Goal: Information Seeking & Learning: Learn about a topic

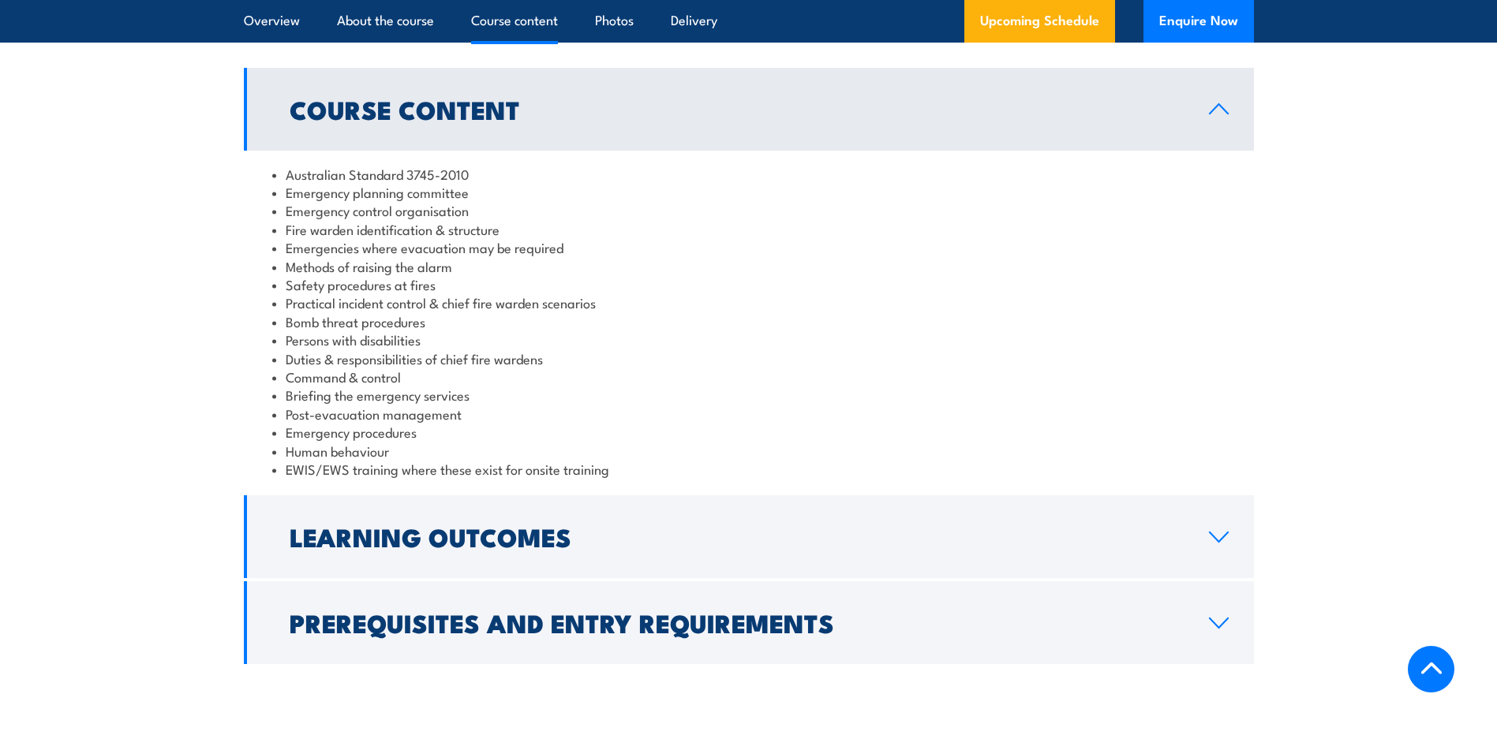
scroll to position [1631, 0]
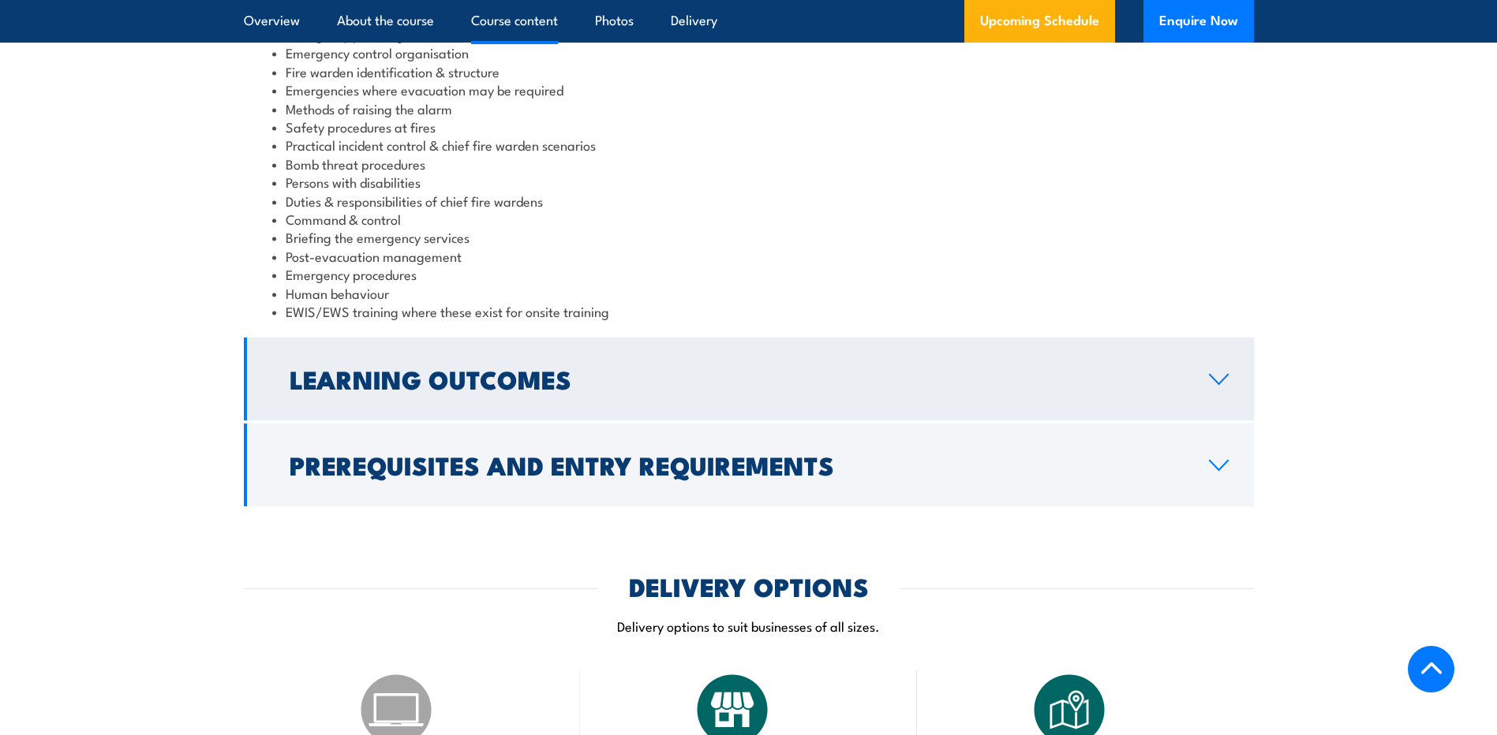
click at [1213, 380] on icon at bounding box center [1218, 379] width 18 height 9
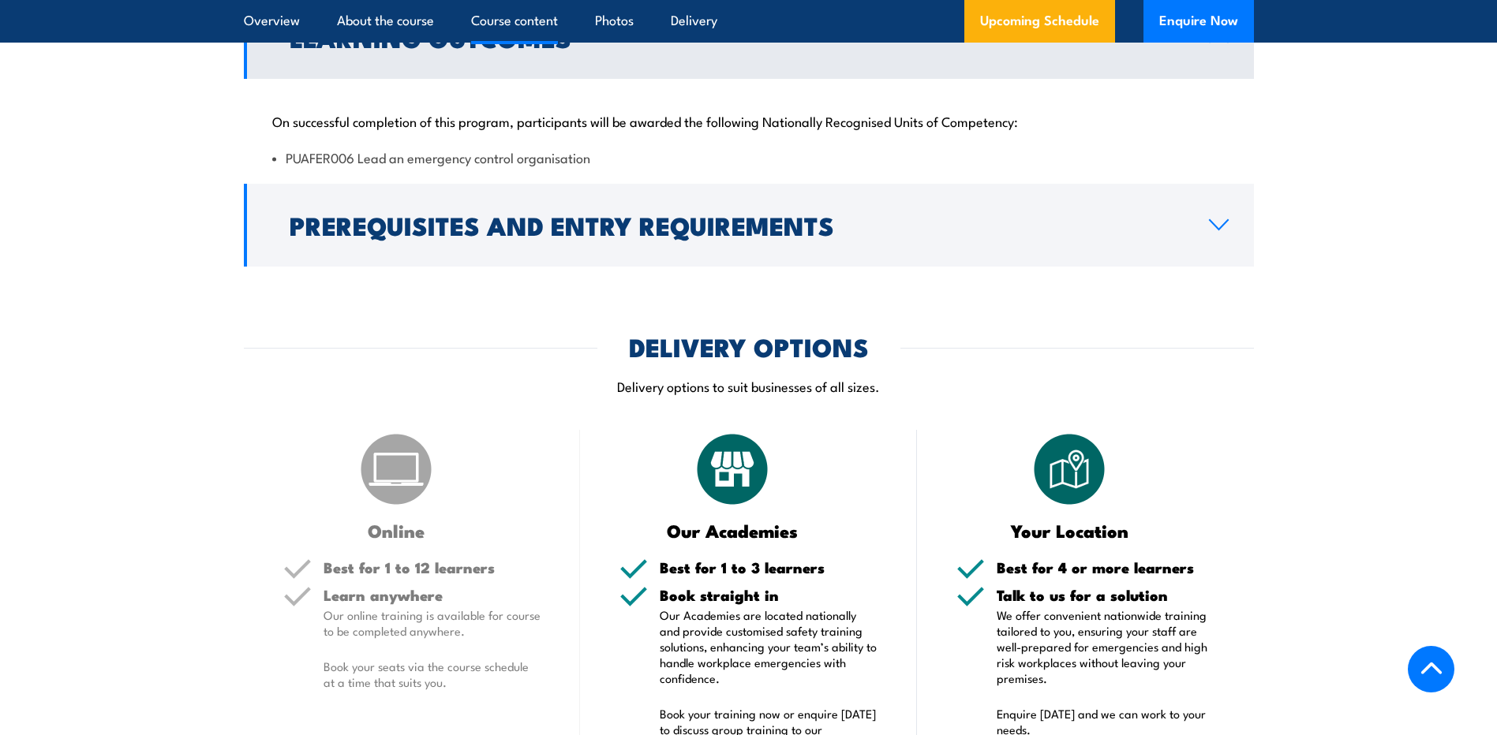
scroll to position [1394, 0]
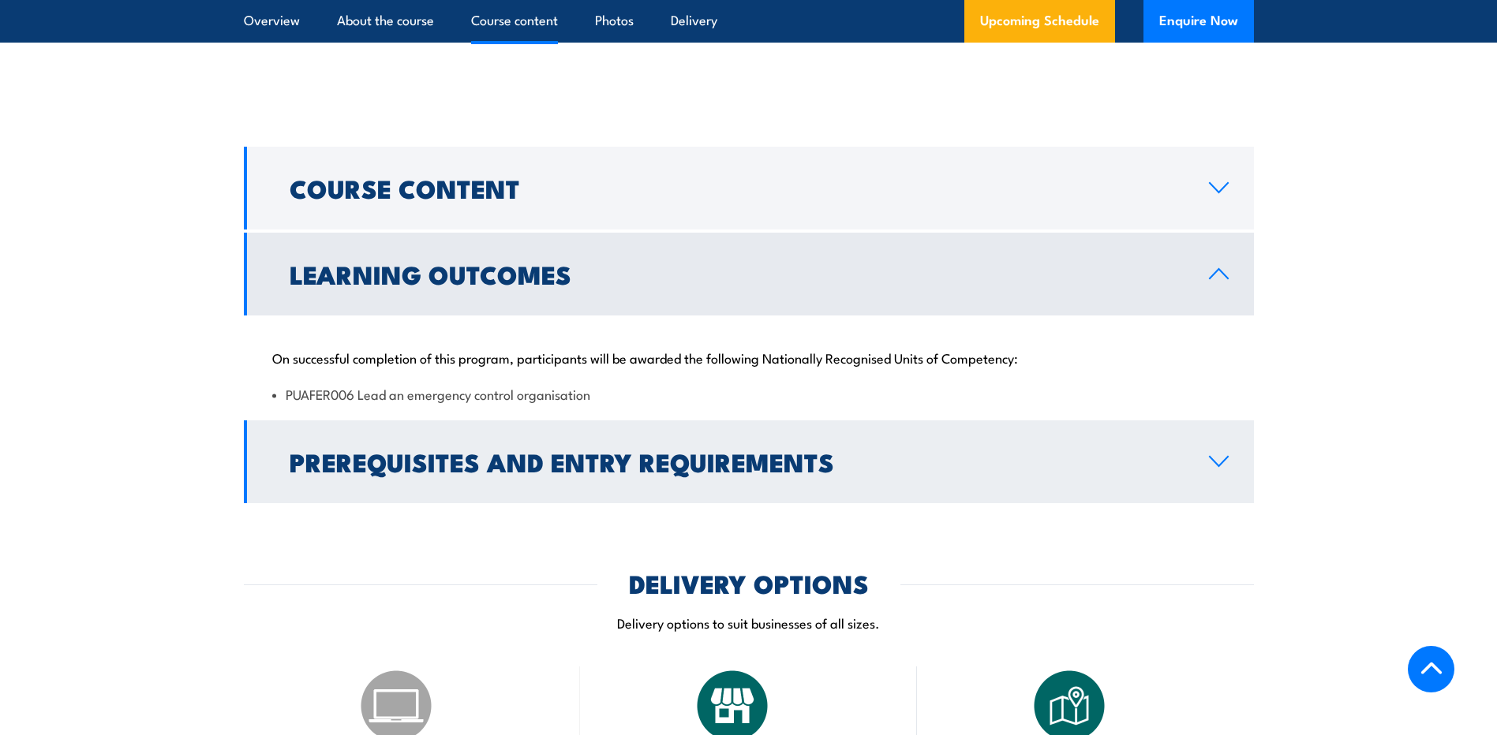
click at [1221, 465] on icon at bounding box center [1218, 461] width 21 height 13
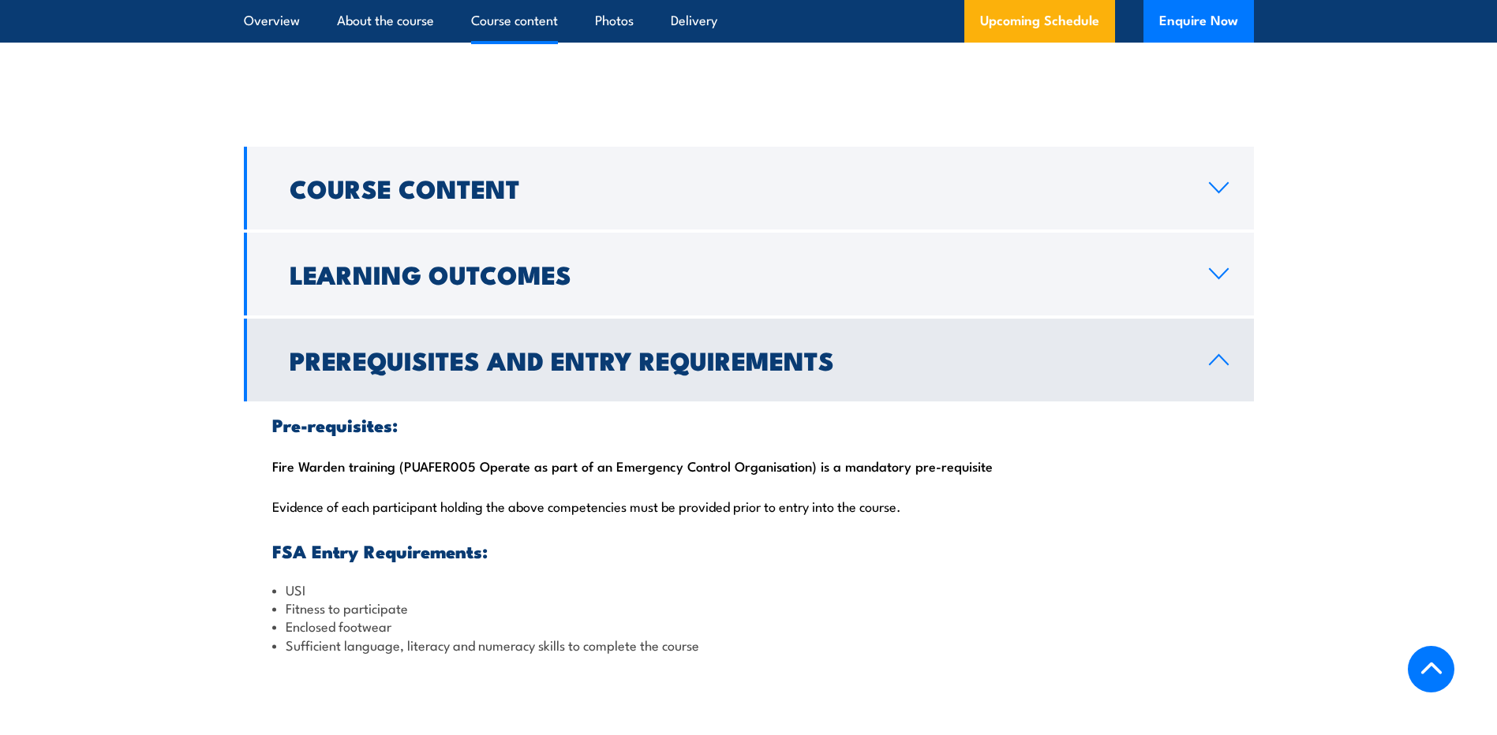
drag, startPoint x: 809, startPoint y: 469, endPoint x: 401, endPoint y: 465, distance: 407.9
click at [401, 465] on div "Pre-requisites: Fire Warden training (PUAFER005 Operate as part of an Emergency…" at bounding box center [749, 535] width 1010 height 267
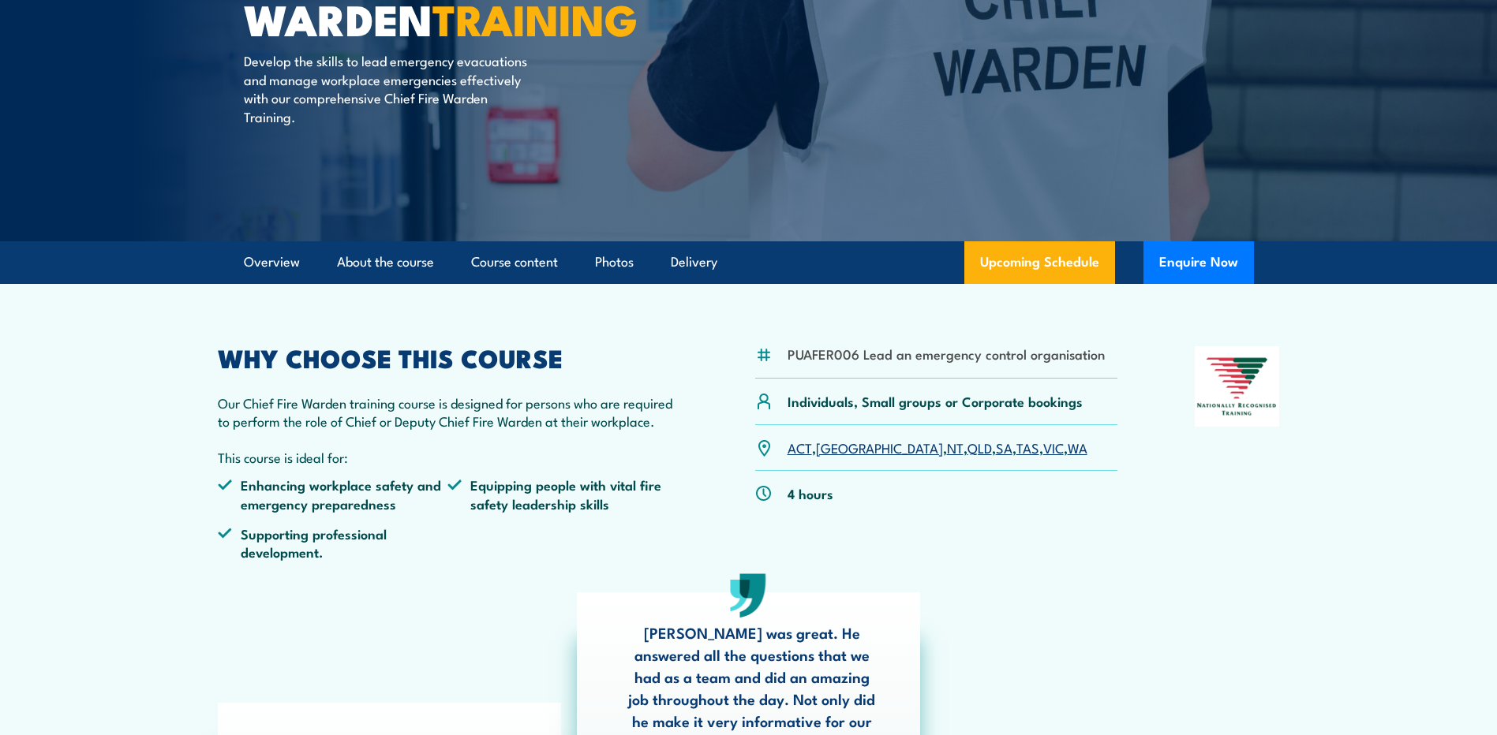
scroll to position [0, 0]
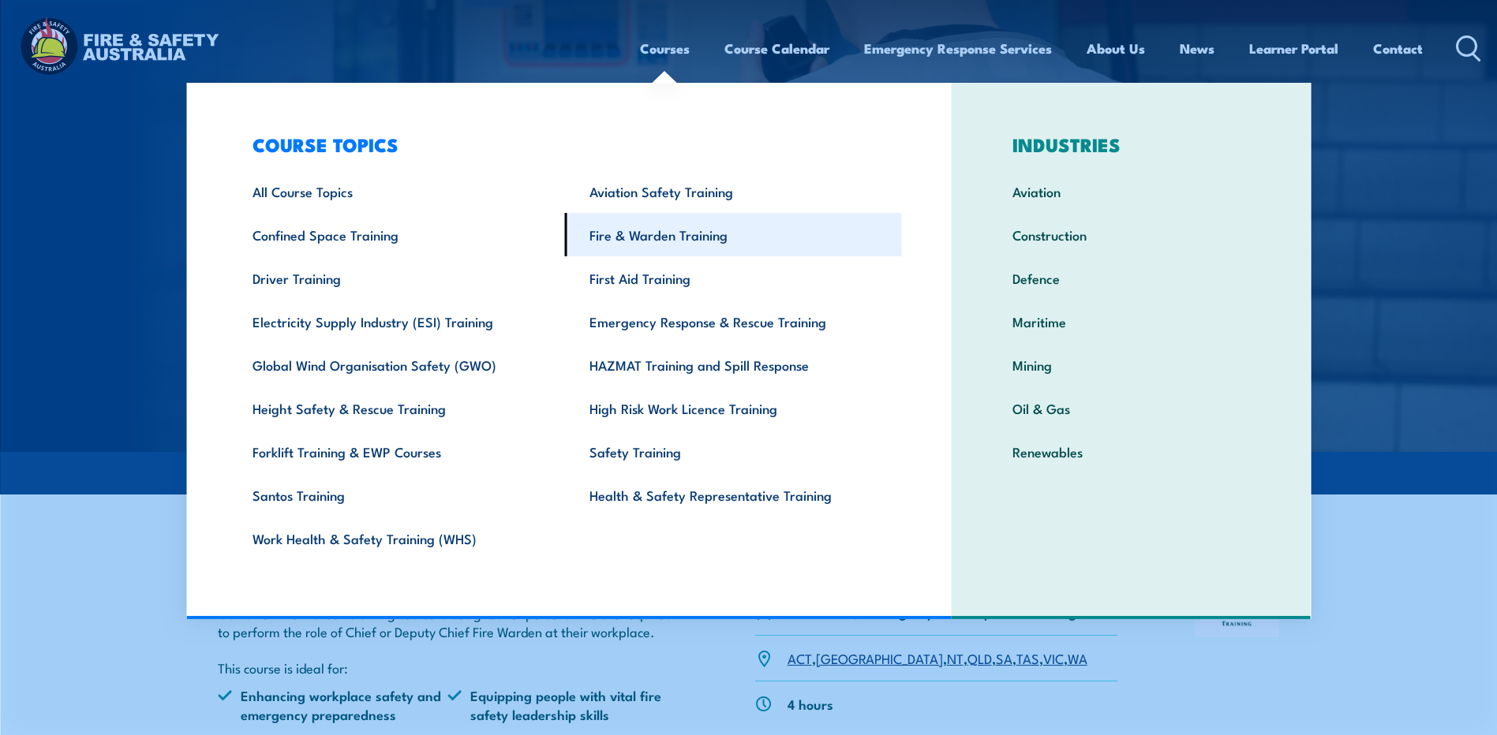
click at [652, 231] on link "Fire & Warden Training" at bounding box center [733, 234] width 337 height 43
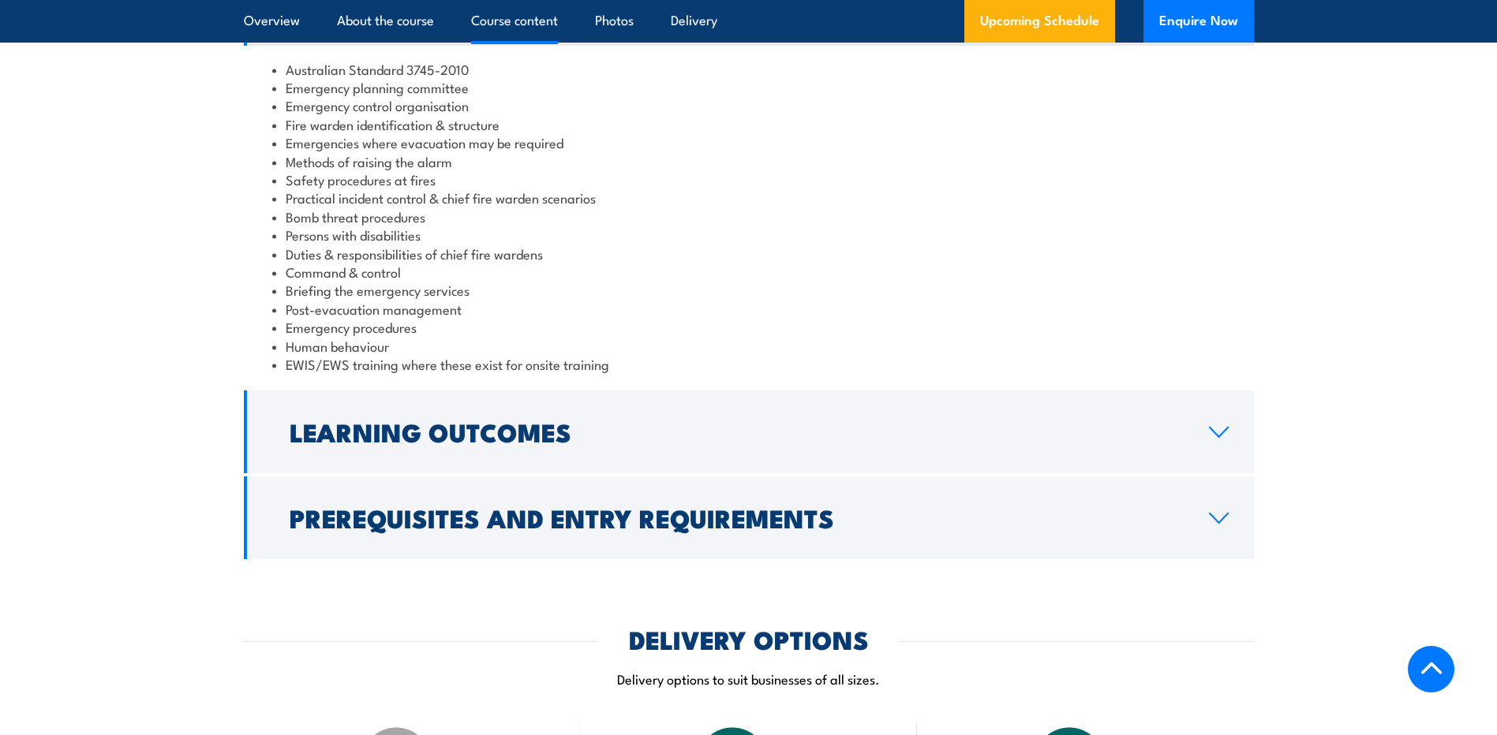
scroll to position [1736, 0]
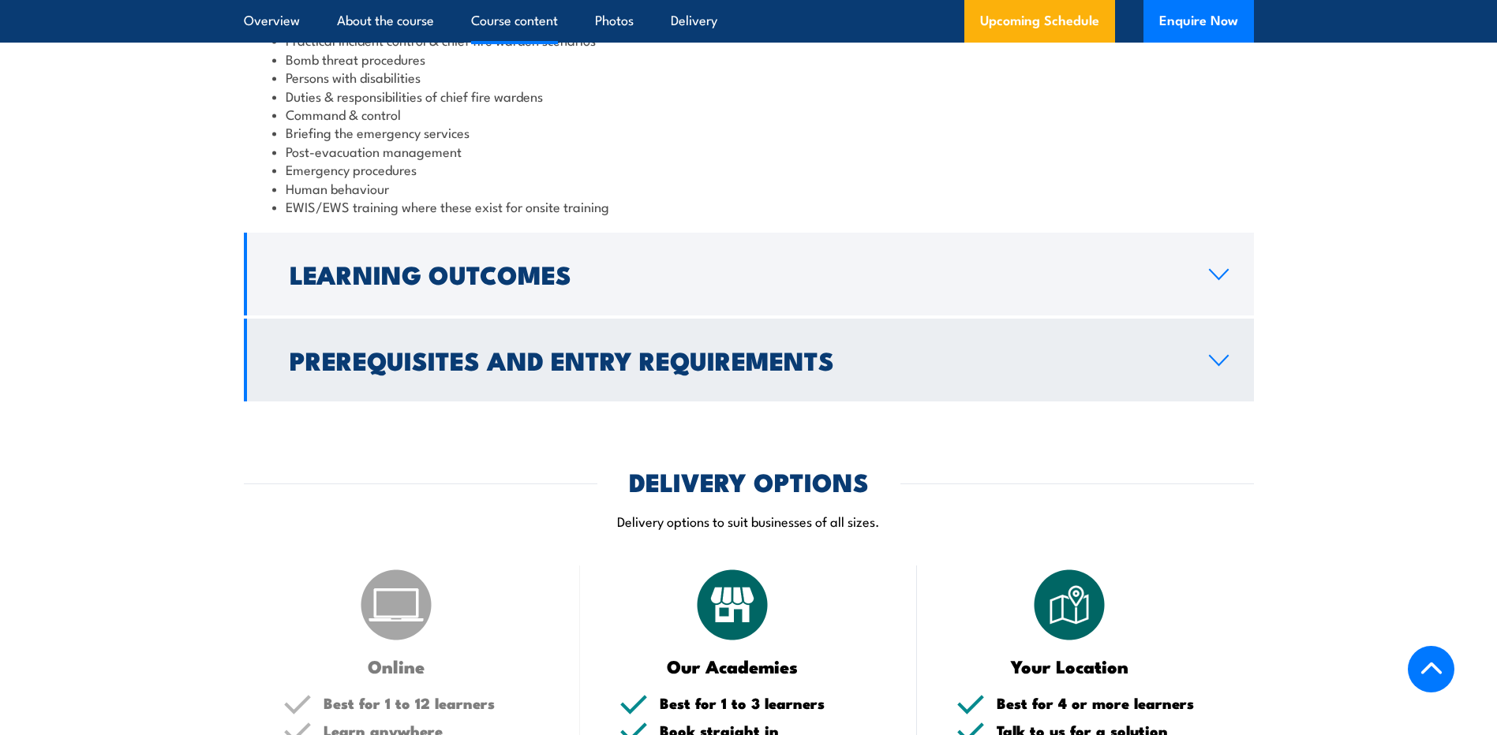
click at [1205, 354] on link "Prerequisites and Entry Requirements" at bounding box center [749, 360] width 1010 height 83
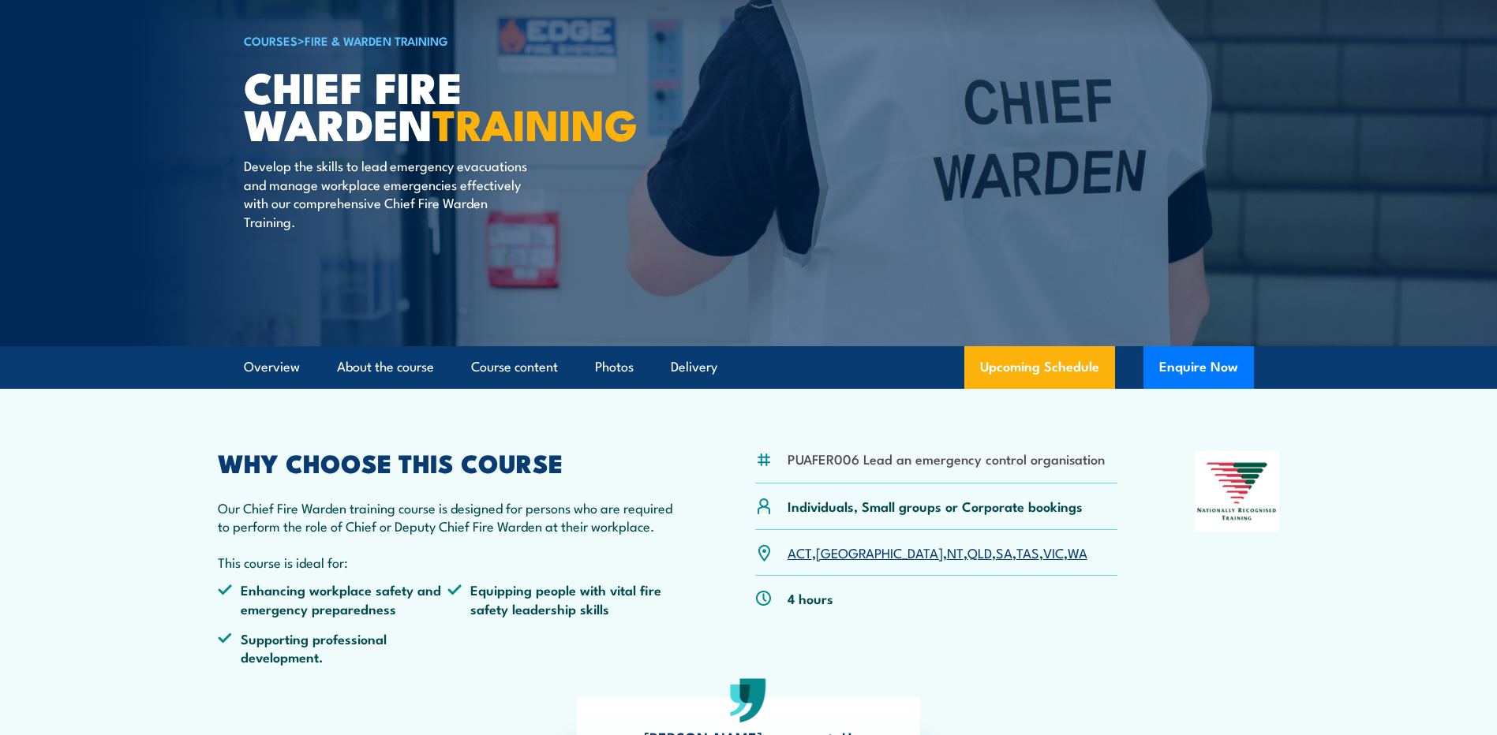
scroll to position [0, 0]
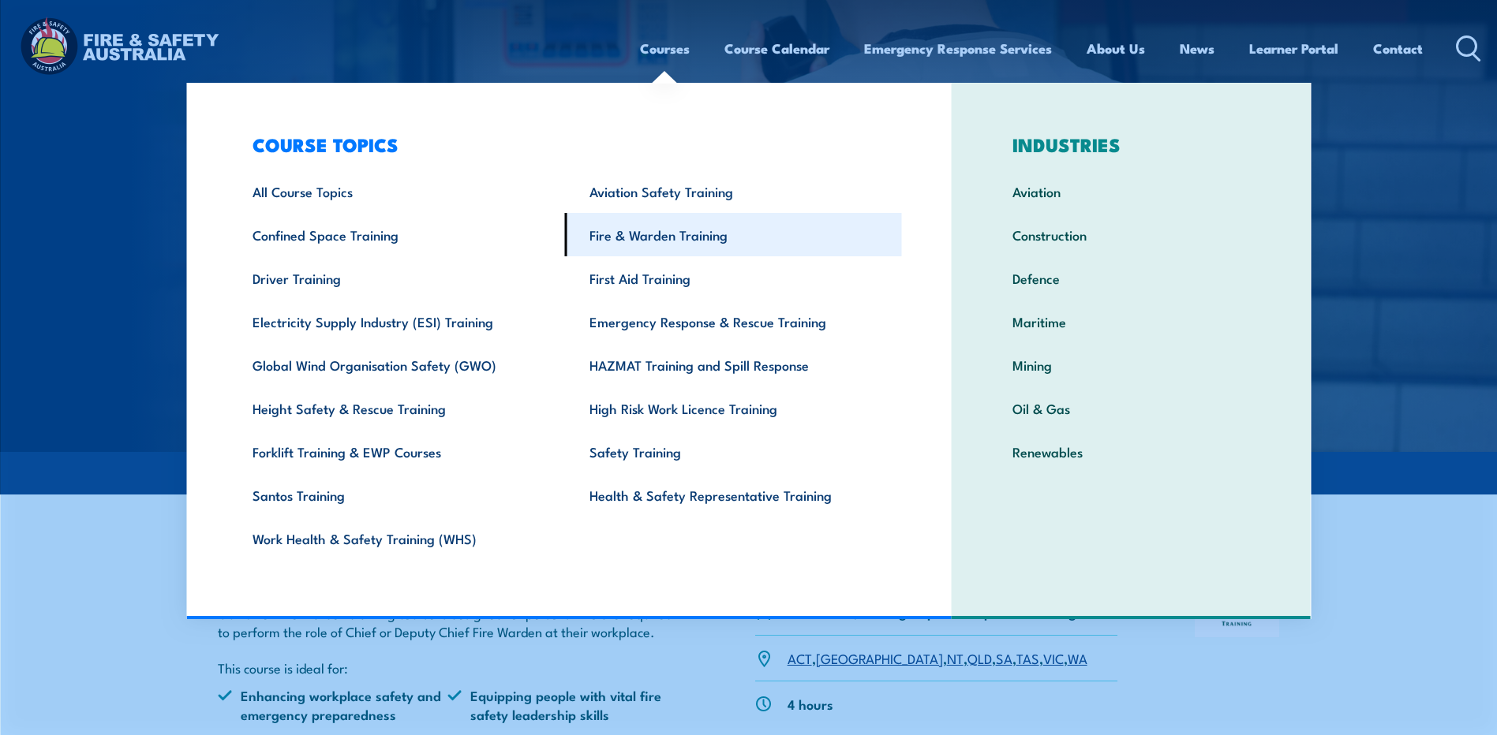
click at [667, 233] on link "Fire & Warden Training" at bounding box center [733, 234] width 337 height 43
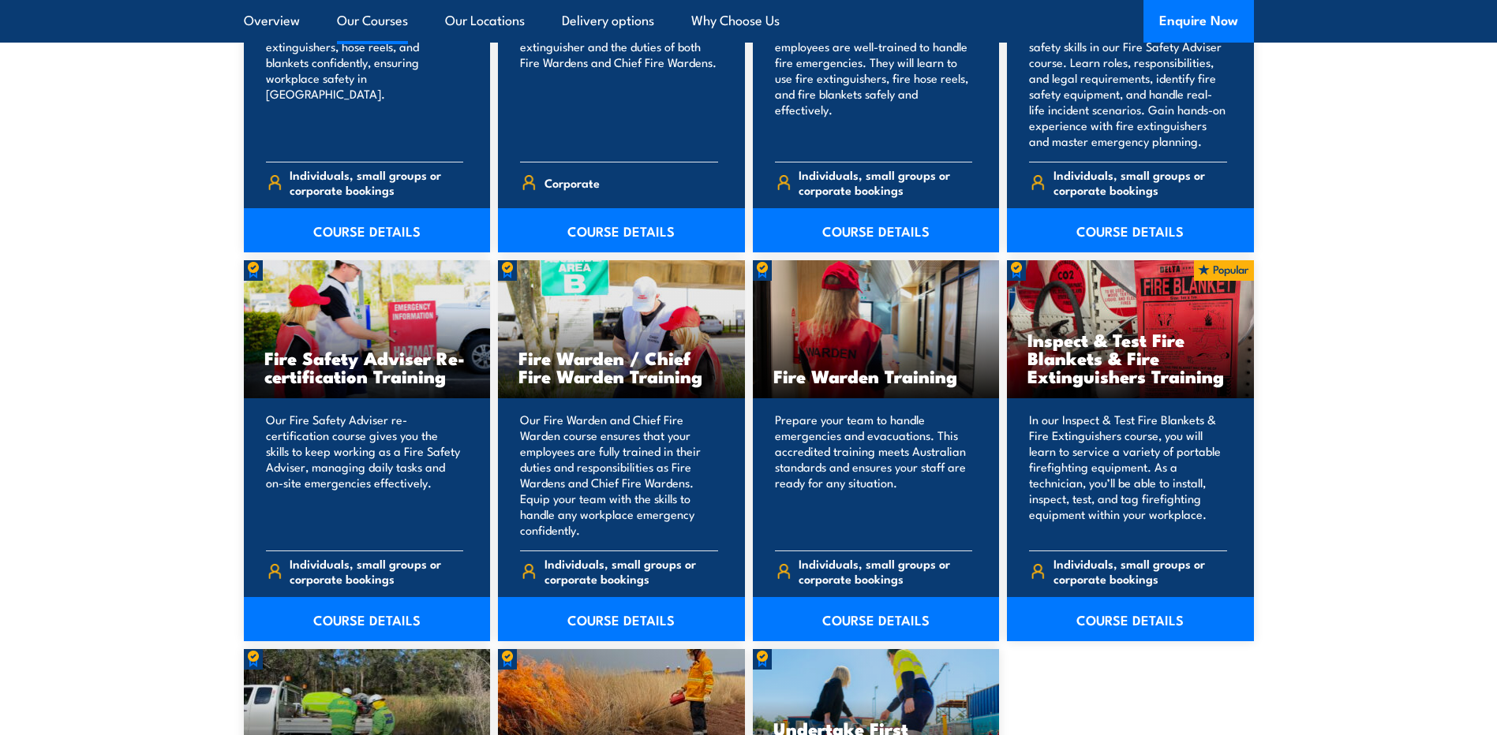
scroll to position [1894, 0]
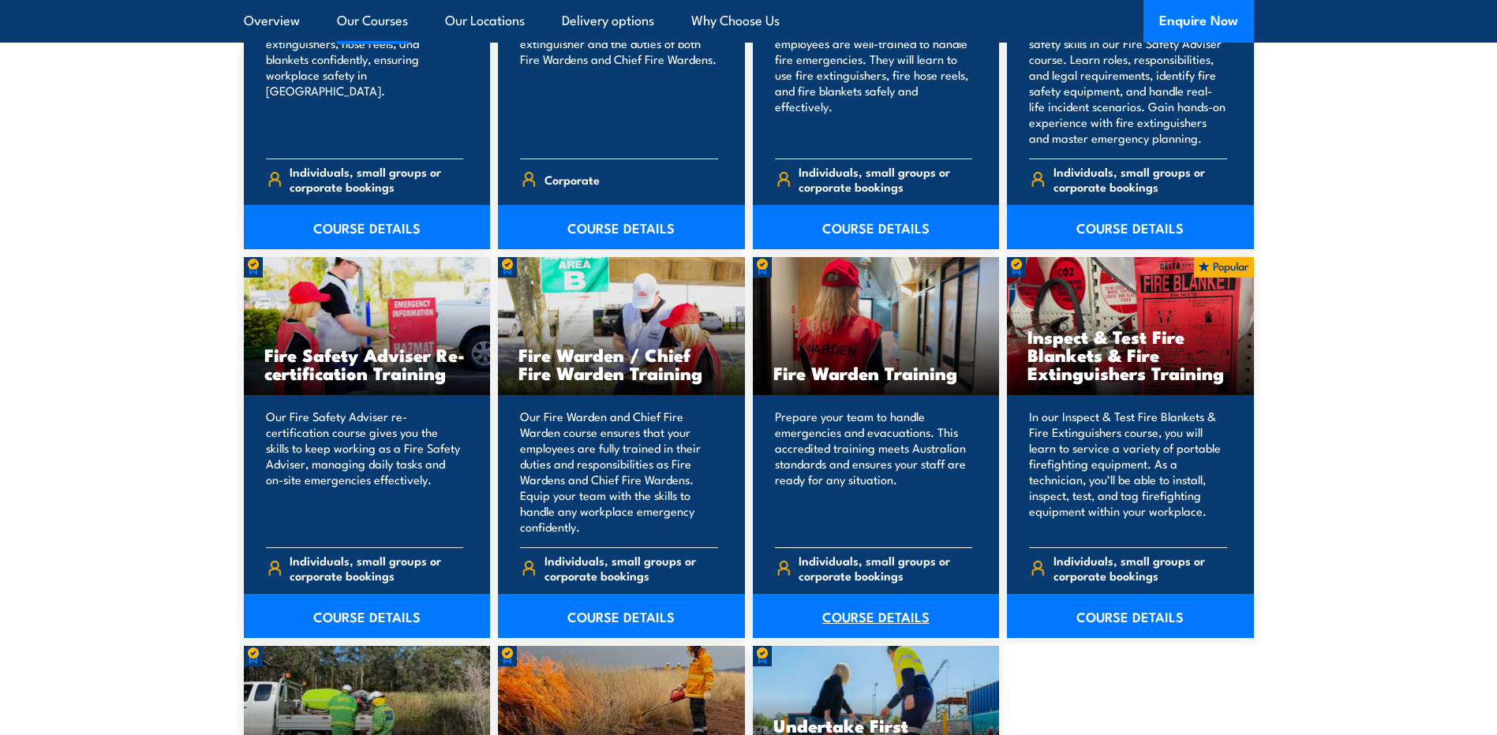
click at [865, 613] on link "COURSE DETAILS" at bounding box center [876, 616] width 247 height 44
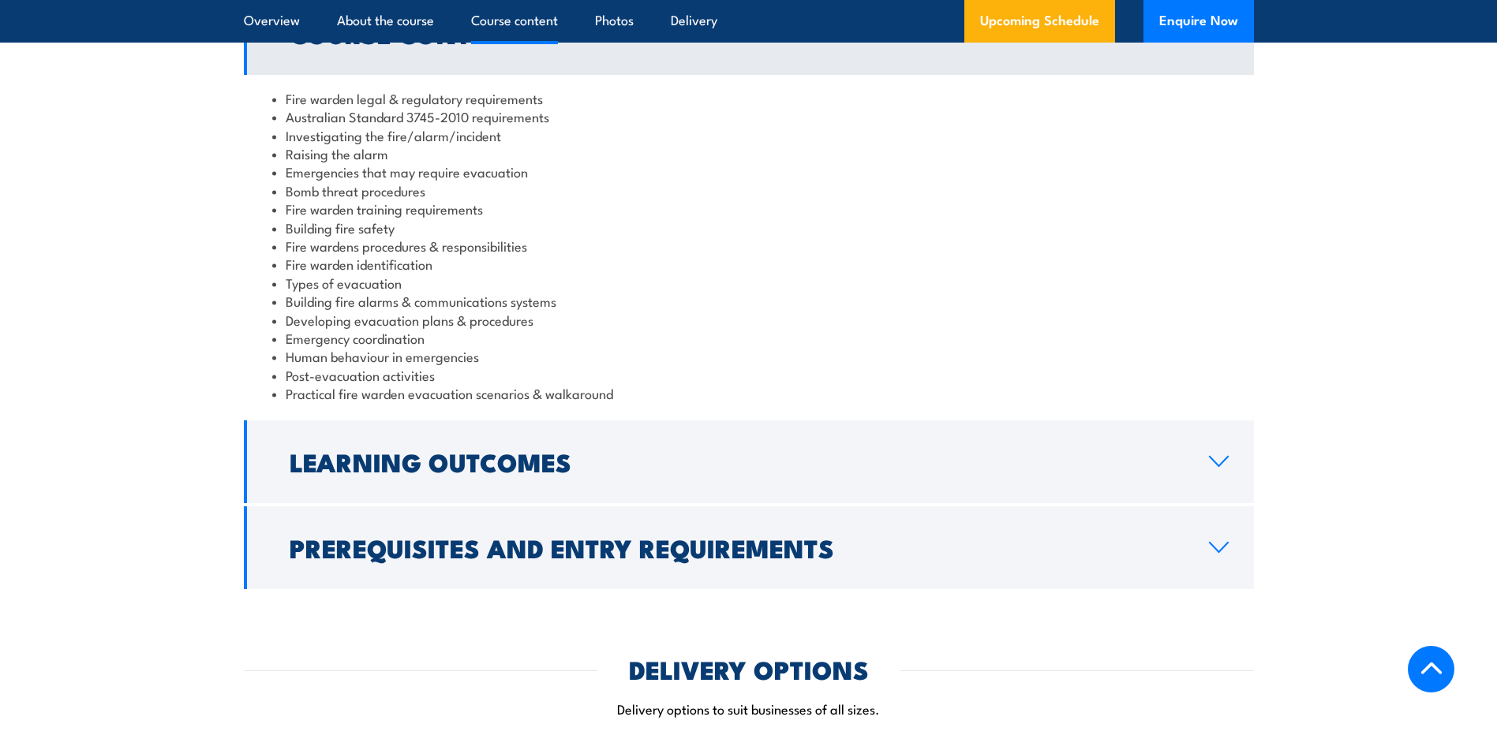
scroll to position [1815, 0]
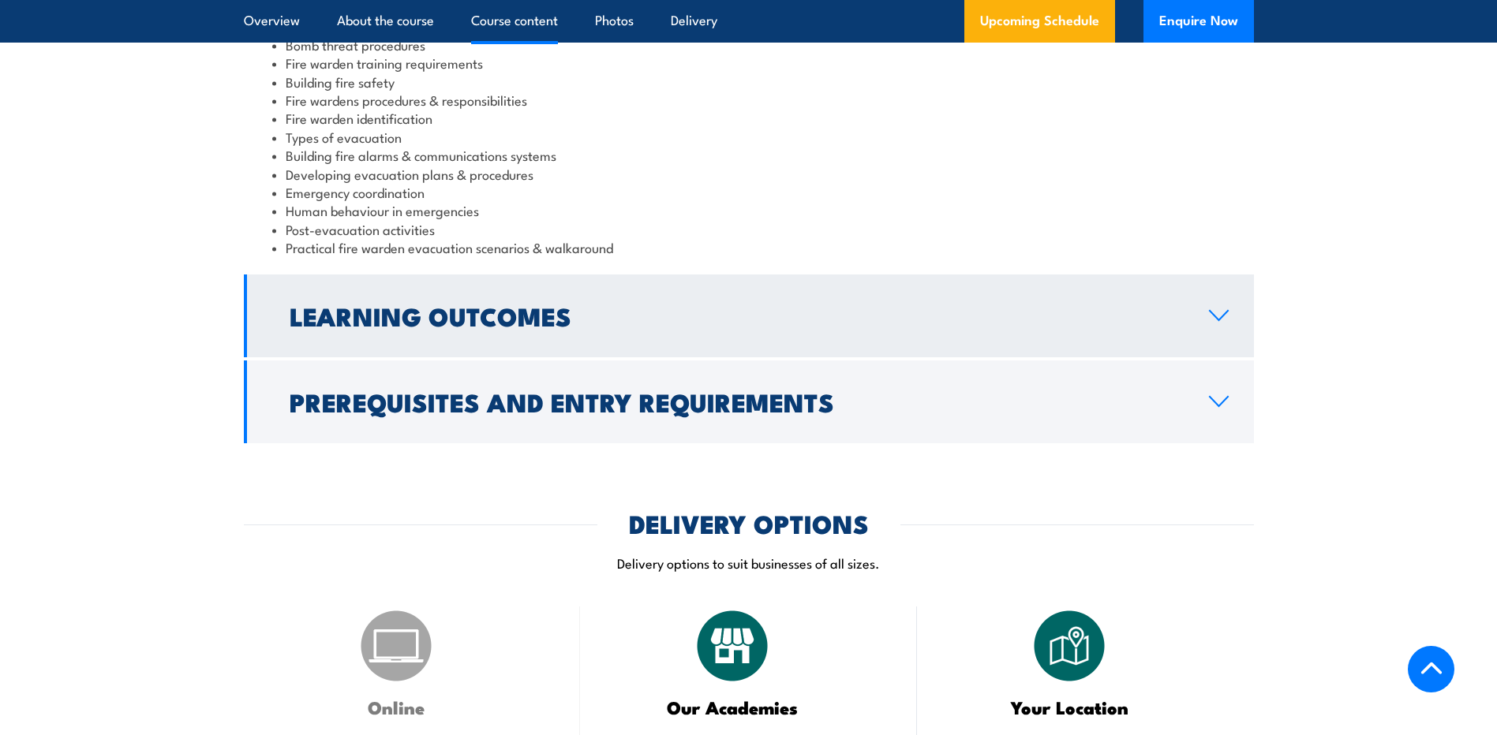
click at [1213, 316] on icon at bounding box center [1218, 315] width 18 height 9
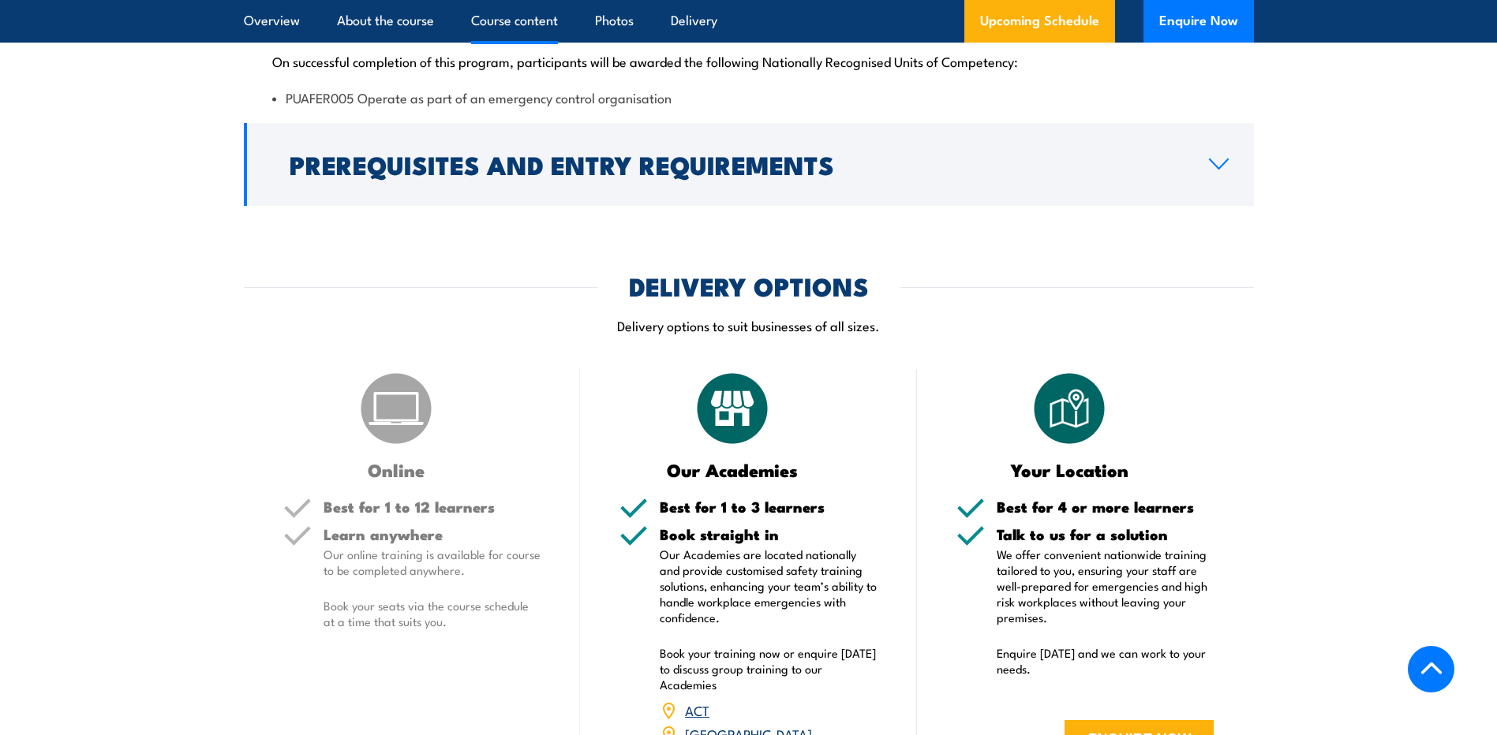
scroll to position [1750, 0]
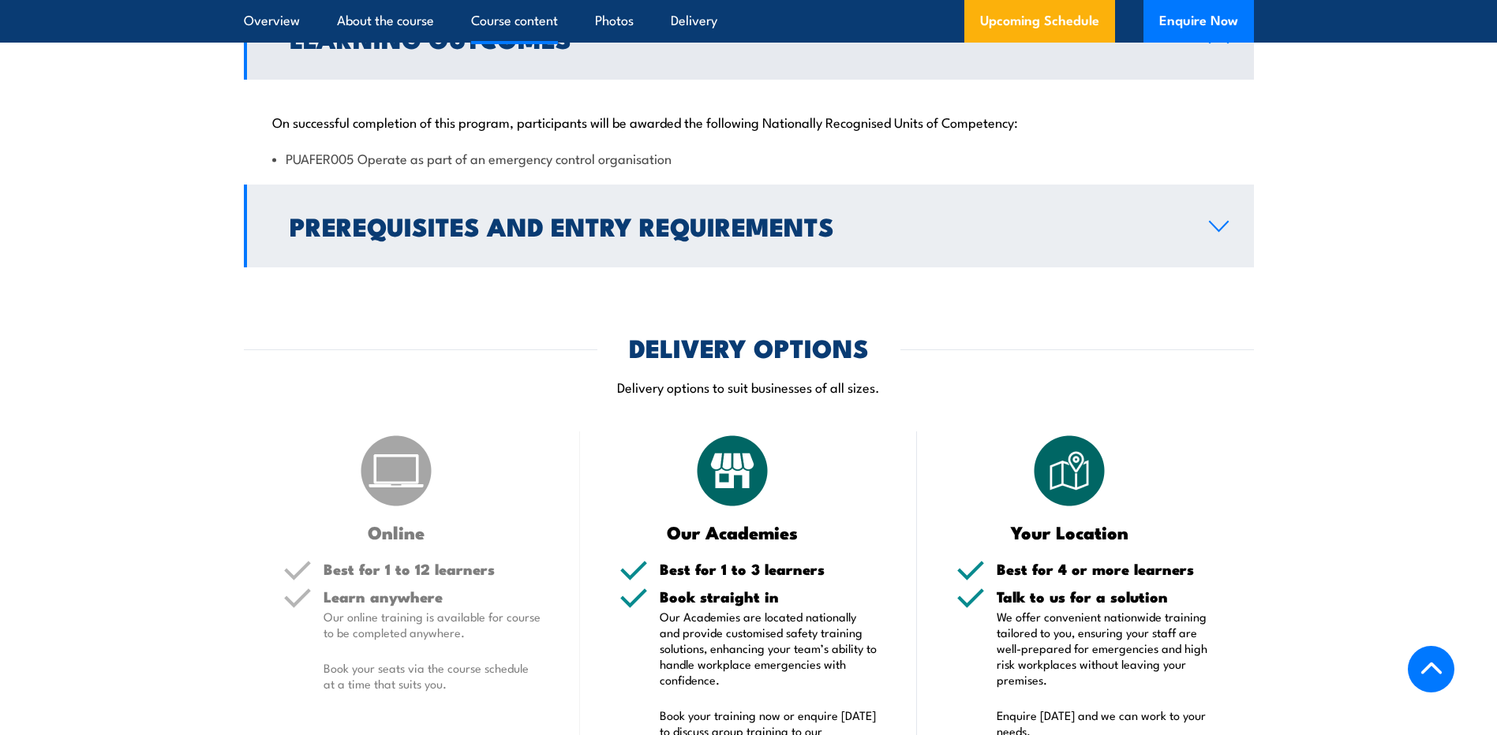
click at [1220, 226] on icon at bounding box center [1218, 226] width 21 height 13
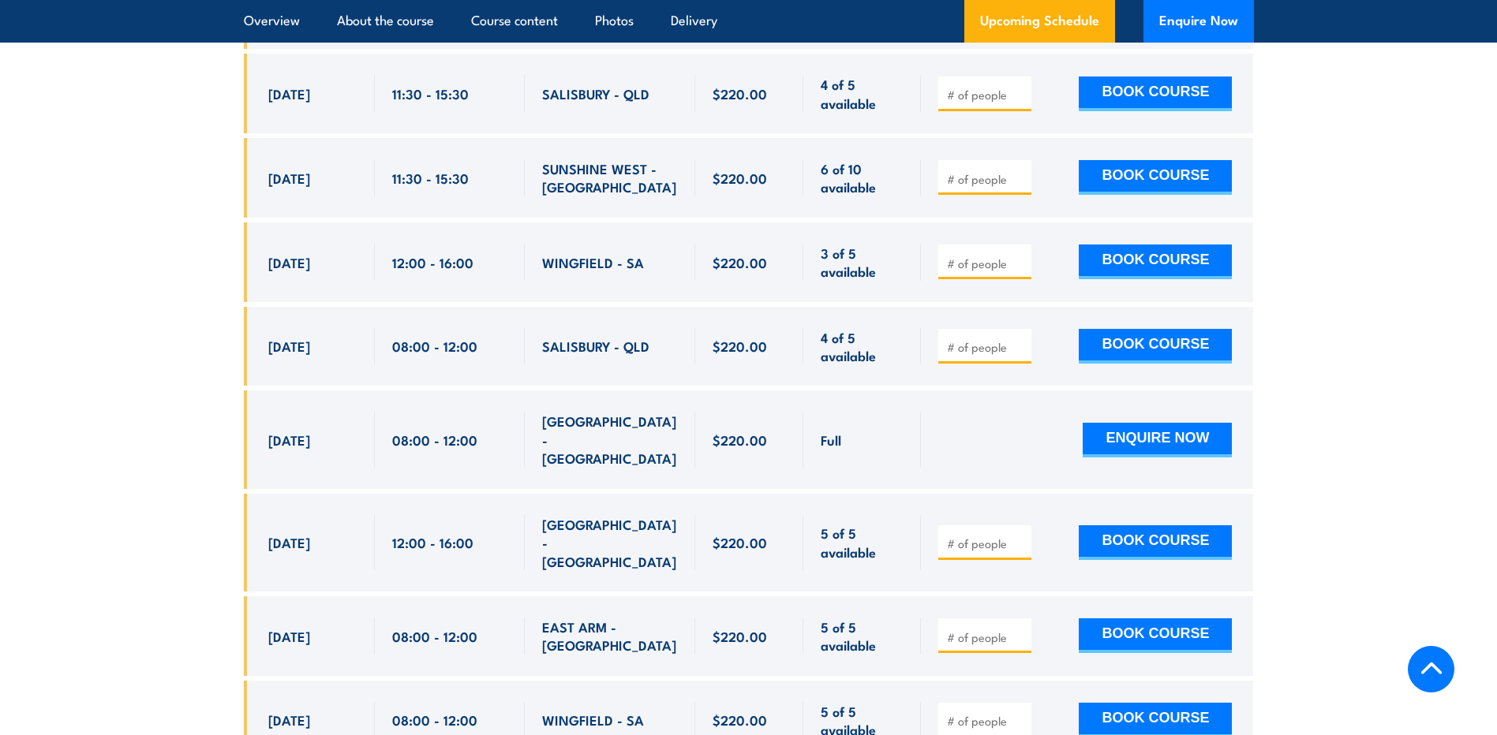
scroll to position [6010, 0]
